Goal: Communication & Community: Answer question/provide support

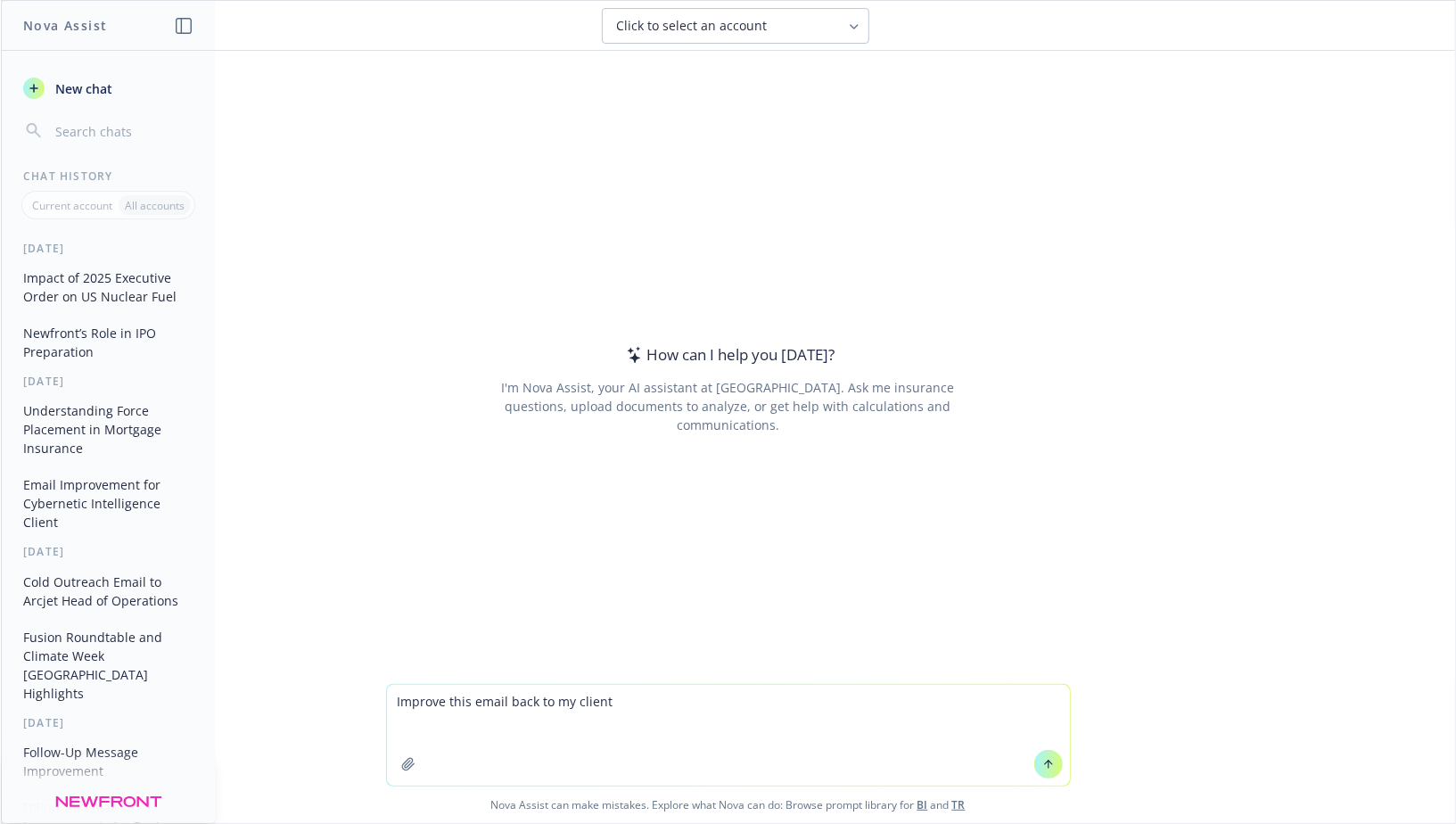
type textarea "Loremip dolo sitam cons ad el seddoe Te Inci, Ut labor et dol magnaali en admi …"
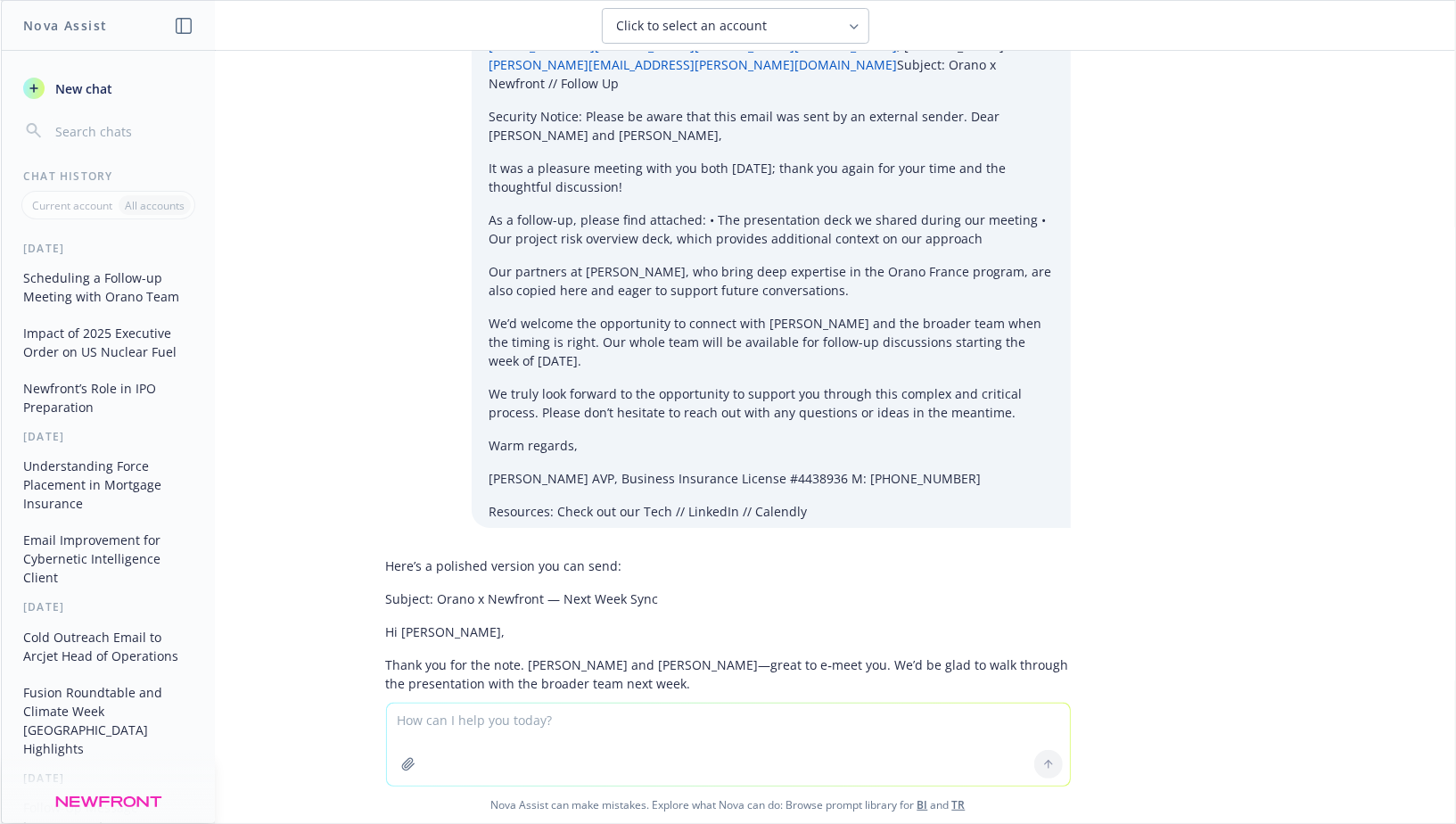
scroll to position [1724, 0]
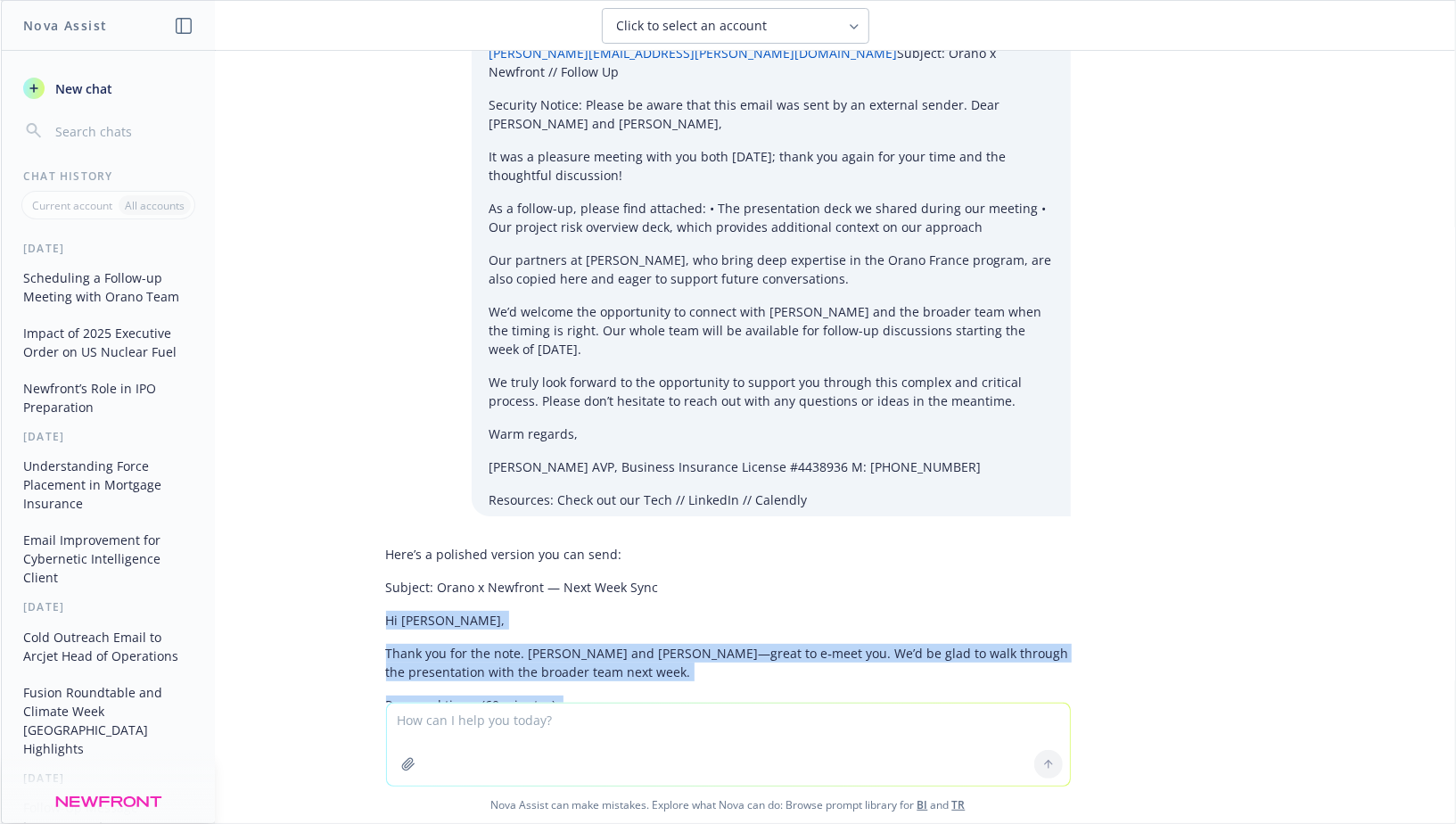
drag, startPoint x: 387, startPoint y: 244, endPoint x: 632, endPoint y: 546, distance: 388.9
click at [632, 546] on div "Here’s a polished version you can send: Subject: Orano x Newfront — Next Week S…" at bounding box center [728, 771] width 685 height 467
copy div "Hi [PERSON_NAME], Thank you for the note. [PERSON_NAME] and [PERSON_NAME]—great…"
